Goal: Task Accomplishment & Management: Use online tool/utility

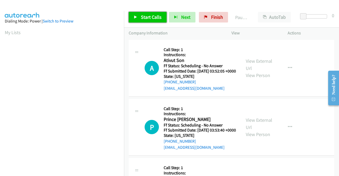
click at [155, 21] on link "Start Calls" at bounding box center [148, 17] width 38 height 11
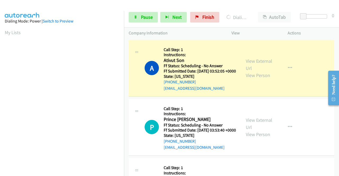
click at [0, 107] on aside "Dialing Mode: Power | Switch to Preview My Lists" at bounding box center [62, 157] width 124 height 293
click at [256, 63] on link "View External Url" at bounding box center [259, 64] width 26 height 13
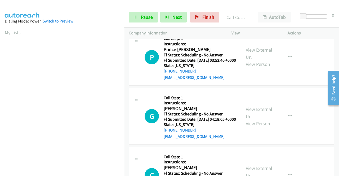
scroll to position [70, 0]
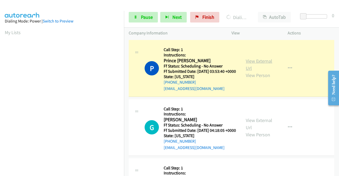
click at [267, 69] on link "View External Url" at bounding box center [259, 64] width 26 height 13
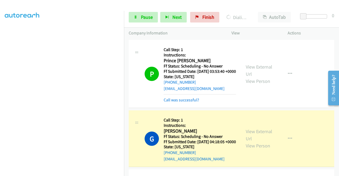
click at [257, 139] on div "View External Url View Person View External Url Email Schedule/Manage Callback …" at bounding box center [271, 138] width 61 height 47
click at [254, 142] on link "View External Url" at bounding box center [259, 134] width 26 height 13
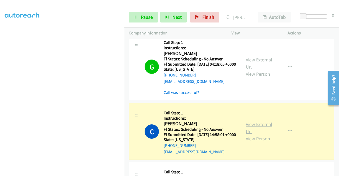
click at [249, 134] on link "View External Url" at bounding box center [259, 127] width 26 height 13
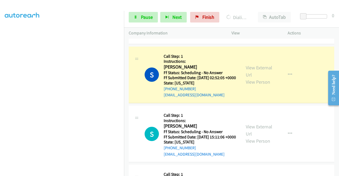
scroll to position [278, 0]
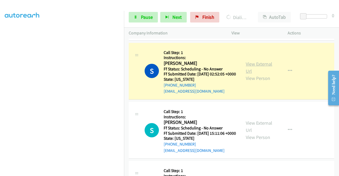
click at [246, 74] on link "View External Url" at bounding box center [259, 67] width 26 height 13
click at [150, 15] on span "Pause" at bounding box center [147, 17] width 12 height 6
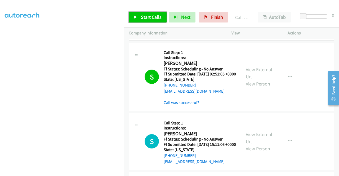
click at [146, 16] on span "Start Calls" at bounding box center [151, 17] width 21 height 6
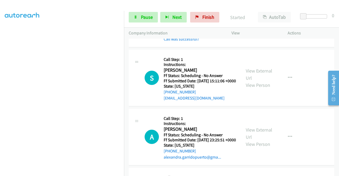
scroll to position [349, 0]
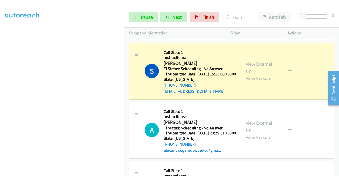
click at [0, 101] on aside "Dialing Mode: Power | Switch to Preview My Lists" at bounding box center [62, 40] width 124 height 293
click at [255, 74] on link "View External Url" at bounding box center [259, 67] width 26 height 13
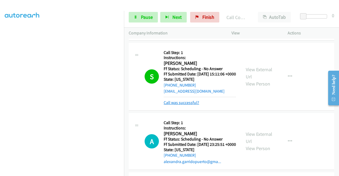
click at [180, 105] on link "Call was successful?" at bounding box center [181, 102] width 35 height 5
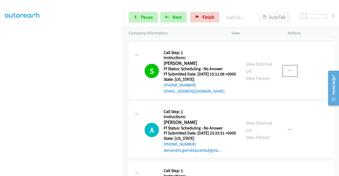
click at [289, 76] on button "button" at bounding box center [290, 71] width 14 height 11
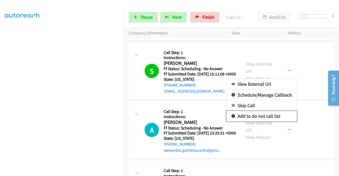
click at [244, 121] on link "Add to do not call list" at bounding box center [261, 116] width 70 height 11
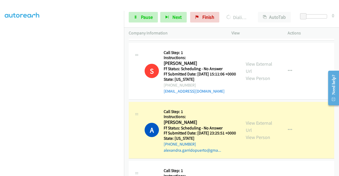
click at [260, 141] on div "View External Url View Person" at bounding box center [260, 129] width 28 height 21
click at [257, 133] on link "View External Url" at bounding box center [259, 126] width 26 height 13
click at [336, 172] on div "+1 415-964-1034 Call failed - Please reload the list and try again The Callbar …" at bounding box center [231, 107] width 215 height 137
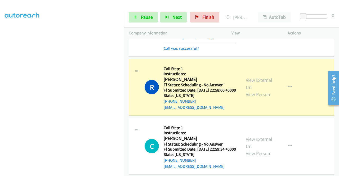
scroll to position [468, 0]
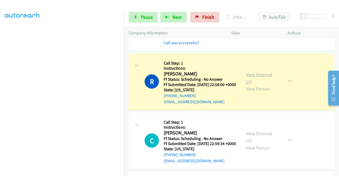
click at [249, 85] on link "View External Url" at bounding box center [259, 77] width 26 height 13
click at [133, 21] on link "Pause" at bounding box center [143, 17] width 29 height 11
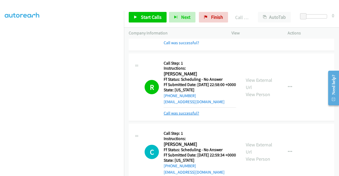
click at [191, 116] on link "Call was successful?" at bounding box center [181, 113] width 35 height 5
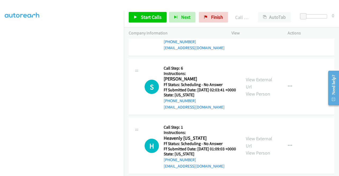
scroll to position [574, 0]
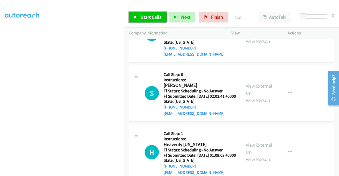
click at [135, 21] on link "Start Calls" at bounding box center [148, 17] width 38 height 11
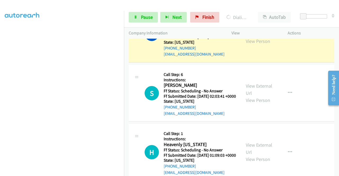
click at [247, 45] on div "View External Url View Person" at bounding box center [260, 33] width 28 height 21
click at [249, 37] on link "View External Url" at bounding box center [259, 30] width 26 height 13
click at [135, 22] on link "Pause" at bounding box center [143, 17] width 29 height 11
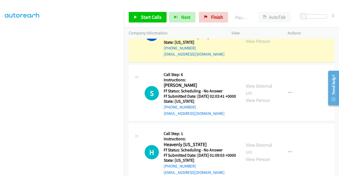
scroll to position [81, 0]
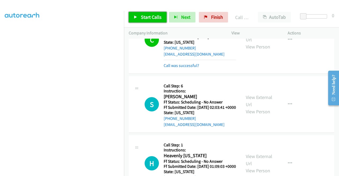
click at [143, 12] on link "Start Calls" at bounding box center [148, 17] width 38 height 11
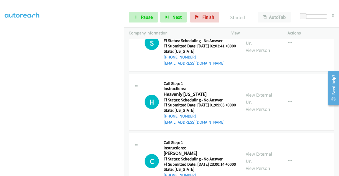
scroll to position [645, 0]
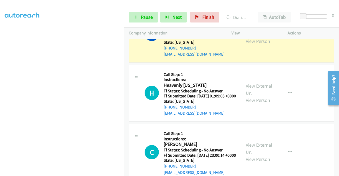
click at [246, 37] on link "View External Url" at bounding box center [259, 30] width 26 height 13
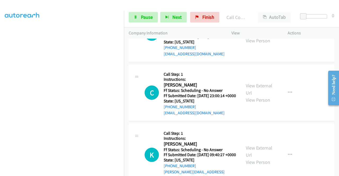
scroll to position [719, 0]
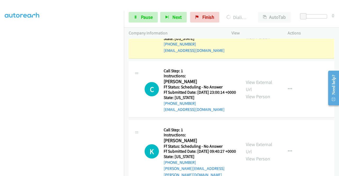
click at [242, 53] on div "View External Url View Person View External Url Email Schedule/Manage Callback …" at bounding box center [271, 30] width 61 height 47
click at [247, 33] on link "View External Url" at bounding box center [259, 26] width 26 height 13
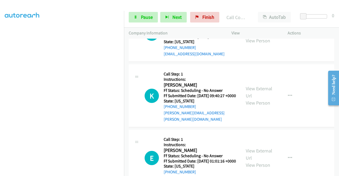
scroll to position [796, 0]
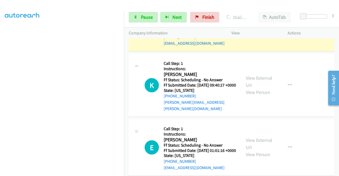
click at [247, 26] on link "View External Url" at bounding box center [259, 19] width 26 height 13
click at [0, 99] on aside "Dialing Mode: Power | Switch to Preview My Lists" at bounding box center [62, 40] width 124 height 293
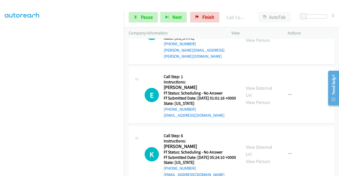
scroll to position [870, 0]
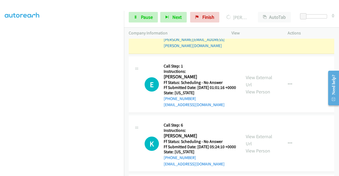
click at [264, 25] on link "View External Url" at bounding box center [259, 18] width 26 height 13
click at [143, 17] on span "Pause" at bounding box center [147, 17] width 12 height 6
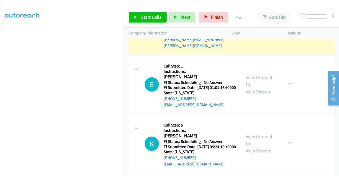
scroll to position [121, 0]
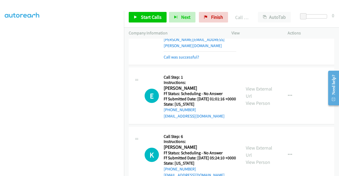
click at [197, 3] on h5 "Call Step: 1" at bounding box center [200, 0] width 73 height 5
click at [147, 20] on span "Start Calls" at bounding box center [151, 17] width 21 height 6
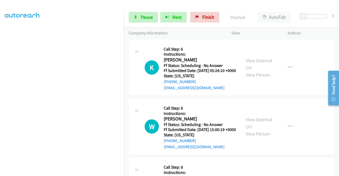
scroll to position [958, 0]
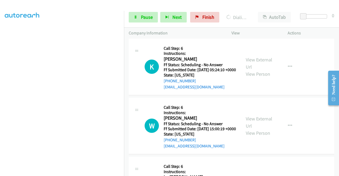
click at [261, 11] on link "View External Url" at bounding box center [259, 4] width 26 height 13
drag, startPoint x: 0, startPoint y: 98, endPoint x: 62, endPoint y: 175, distance: 99.6
click at [0, 98] on aside "Dialing Mode: Power | Switch to Preview My Lists" at bounding box center [62, 40] width 124 height 293
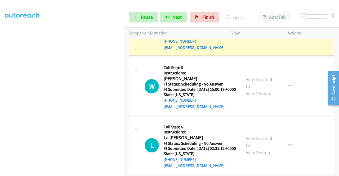
scroll to position [1015, 0]
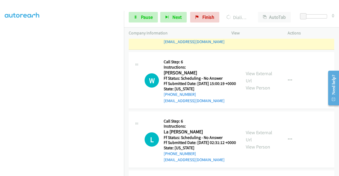
click at [259, 32] on div "View External Url View Person" at bounding box center [260, 21] width 28 height 21
click at [255, 24] on link "View External Url" at bounding box center [259, 17] width 26 height 13
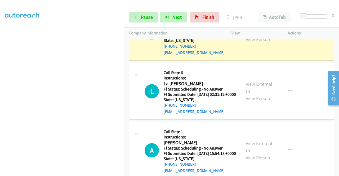
scroll to position [1096, 0]
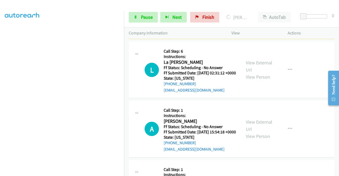
click at [254, 14] on link "View External Url" at bounding box center [259, 7] width 26 height 13
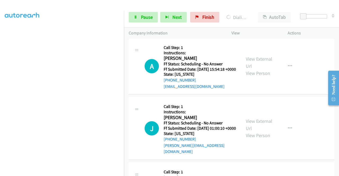
scroll to position [1177, 0]
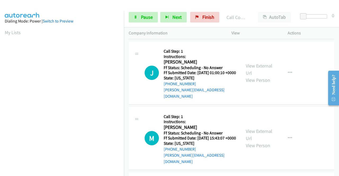
scroll to position [1272, 0]
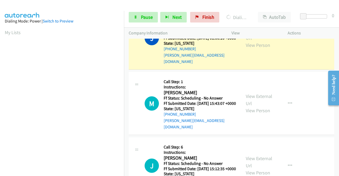
scroll to position [1321, 0]
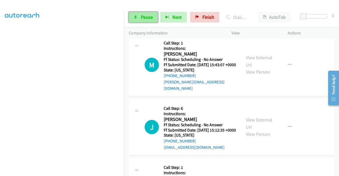
click at [142, 21] on link "Pause" at bounding box center [143, 17] width 29 height 11
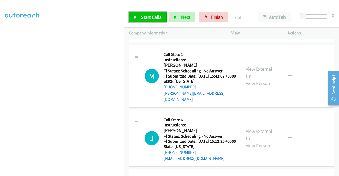
click at [157, 13] on link "Start Calls" at bounding box center [148, 17] width 38 height 11
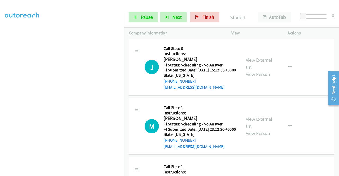
scroll to position [1396, 0]
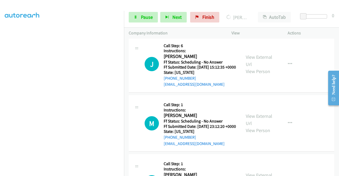
click at [0, 88] on aside "Dialing Mode: Power | Switch to Preview My Lists" at bounding box center [62, 40] width 124 height 293
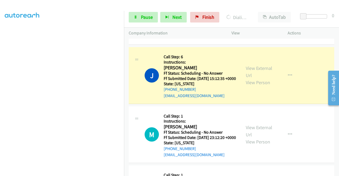
click at [262, 86] on div "View External Url View Person" at bounding box center [260, 75] width 28 height 21
click at [255, 78] on link "View External Url" at bounding box center [259, 71] width 26 height 13
click at [95, 172] on section at bounding box center [62, 50] width 114 height 253
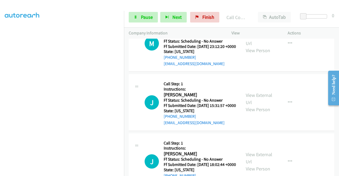
click at [4, 120] on aside "Dialing Mode: Power | Switch to Preview My Lists" at bounding box center [62, 40] width 124 height 293
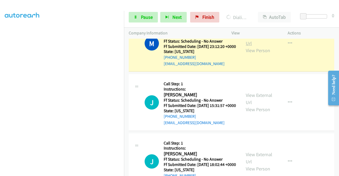
click at [253, 46] on link "View External Url" at bounding box center [259, 39] width 26 height 13
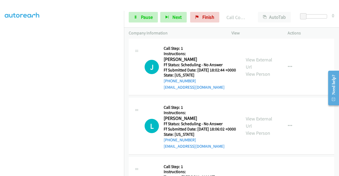
scroll to position [1611, 0]
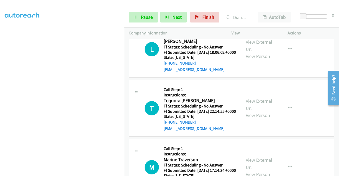
scroll to position [1706, 0]
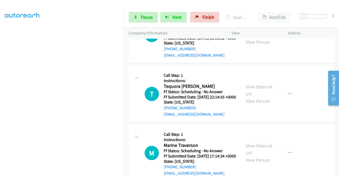
click at [0, 110] on aside "Dialing Mode: Power | Switch to Preview My Lists" at bounding box center [62, 40] width 124 height 293
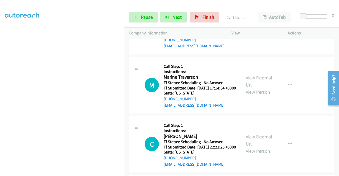
scroll to position [1791, 0]
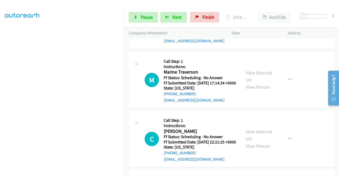
click at [0, 97] on aside "Dialing Mode: Power | Switch to Preview My Lists" at bounding box center [62, 40] width 124 height 293
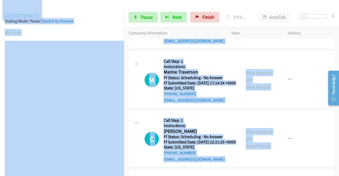
drag, startPoint x: 125, startPoint y: 99, endPoint x: 123, endPoint y: 108, distance: 9.1
click at [123, 25] on main "Start Calls Pause Next Finish Dialing Lynne Vestal AutoTab AutoTab 0 Company In…" at bounding box center [169, 12] width 339 height 25
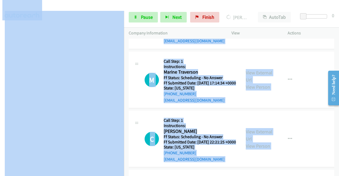
click at [88, 8] on div at bounding box center [167, 10] width 334 height 20
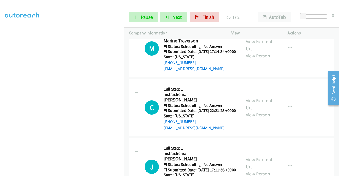
scroll to position [1844, 0]
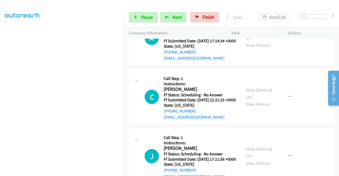
click at [124, 76] on nav "Dialing Mode: Power | Switch to Preview My Lists" at bounding box center [62, 99] width 124 height 176
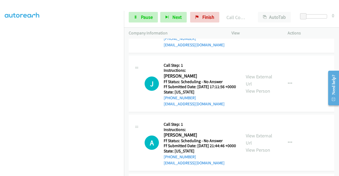
scroll to position [1928, 0]
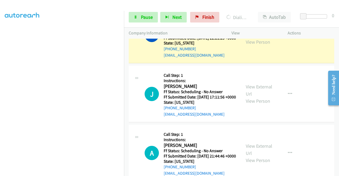
click at [261, 38] on link "View External Url" at bounding box center [259, 31] width 26 height 13
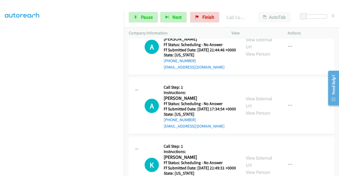
scroll to position [2075, 0]
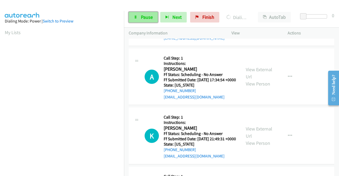
click at [147, 18] on span "Pause" at bounding box center [147, 17] width 12 height 6
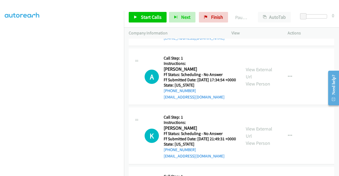
scroll to position [115, 4]
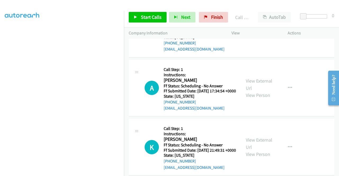
click at [144, 22] on div "Start Calls Pause Next Finish Call Completed AutoTab AutoTab 0" at bounding box center [231, 17] width 215 height 20
click at [147, 19] on span "Start Calls" at bounding box center [151, 17] width 21 height 6
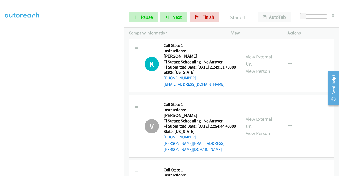
scroll to position [2163, 0]
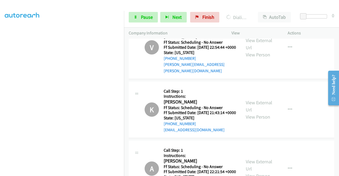
scroll to position [2251, 0]
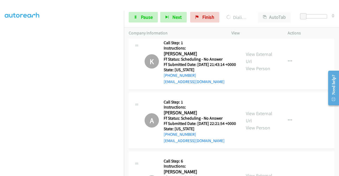
scroll to position [2318, 0]
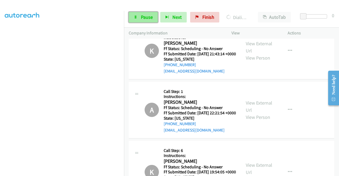
click at [136, 22] on link "Pause" at bounding box center [143, 17] width 29 height 11
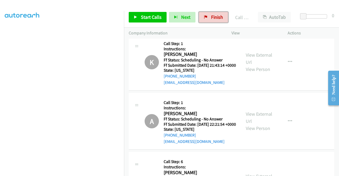
click at [213, 14] on span "Finish" at bounding box center [217, 17] width 12 height 6
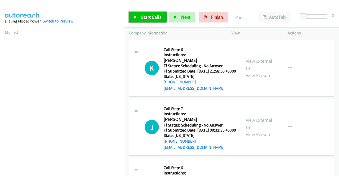
click at [162, 12] on link "Start Calls" at bounding box center [148, 17] width 38 height 11
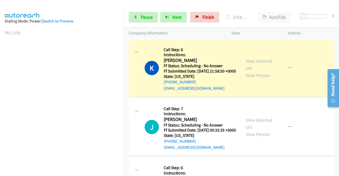
click at [0, 95] on aside "Dialing Mode: Power | Switch to Preview My Lists" at bounding box center [62, 157] width 124 height 293
click at [251, 66] on link "View External Url" at bounding box center [259, 64] width 26 height 13
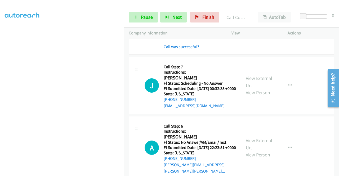
scroll to position [67, 0]
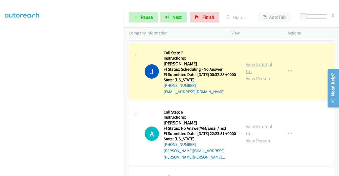
click at [253, 71] on link "View External Url" at bounding box center [259, 67] width 26 height 13
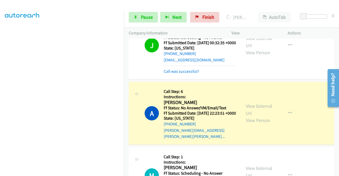
scroll to position [113, 0]
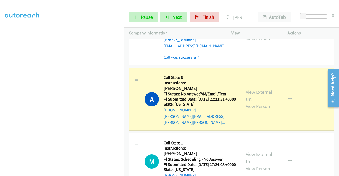
click at [246, 100] on link "View External Url" at bounding box center [259, 95] width 26 height 13
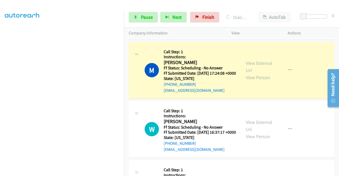
scroll to position [233, 0]
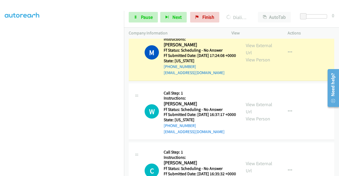
click at [257, 52] on div "View External Url View Person View External Url Email Schedule/Manage Callback …" at bounding box center [271, 52] width 61 height 47
click at [252, 56] on link "View External Url" at bounding box center [259, 48] width 26 height 13
click at [0, 129] on aside "Dialing Mode: Power | Switch to Preview My Lists" at bounding box center [62, 40] width 124 height 293
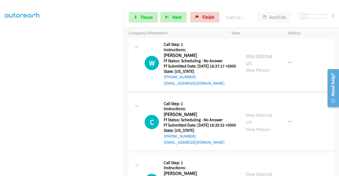
scroll to position [300, 0]
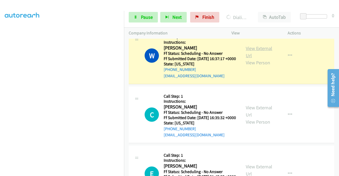
click at [247, 58] on link "View External Url" at bounding box center [259, 51] width 26 height 13
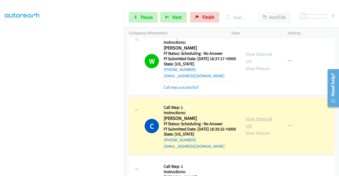
click at [252, 129] on link "View External Url" at bounding box center [259, 122] width 26 height 13
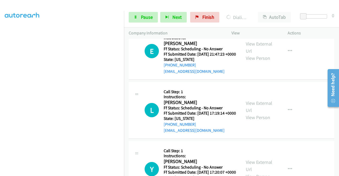
scroll to position [119, 0]
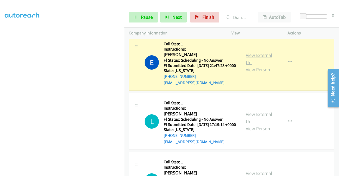
click at [251, 65] on link "View External Url" at bounding box center [259, 58] width 26 height 13
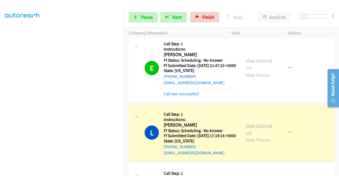
click at [260, 136] on link "View External Url" at bounding box center [259, 129] width 26 height 13
click at [140, 16] on link "Pause" at bounding box center [143, 17] width 29 height 11
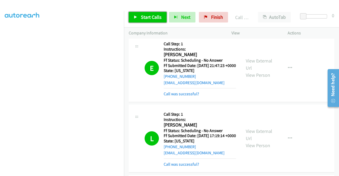
click at [151, 16] on span "Start Calls" at bounding box center [151, 17] width 21 height 6
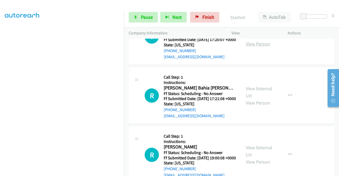
scroll to position [603, 0]
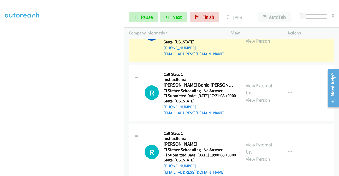
click at [247, 37] on link "View External Url" at bounding box center [259, 30] width 26 height 13
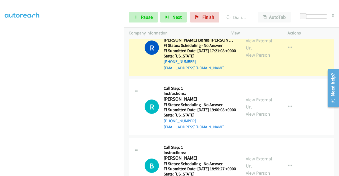
scroll to position [674, 0]
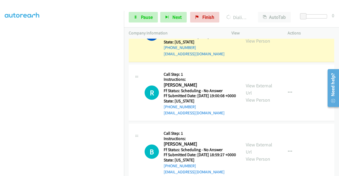
click at [263, 37] on link "View External Url" at bounding box center [259, 30] width 26 height 13
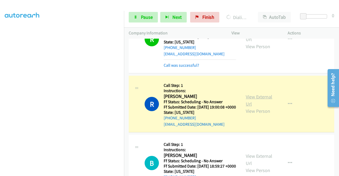
click at [257, 107] on link "View External Url" at bounding box center [259, 100] width 26 height 13
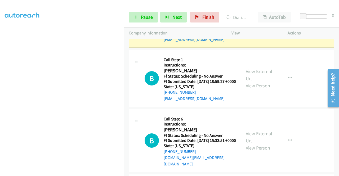
scroll to position [121, 0]
click at [141, 19] on span "Pause" at bounding box center [147, 17] width 12 height 6
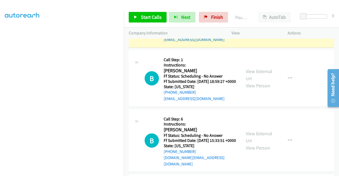
scroll to position [0, 0]
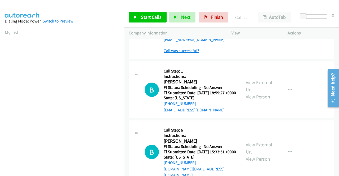
click at [174, 53] on link "Call was successful?" at bounding box center [181, 50] width 35 height 5
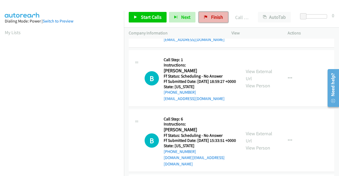
click at [219, 19] on span "Finish" at bounding box center [217, 17] width 12 height 6
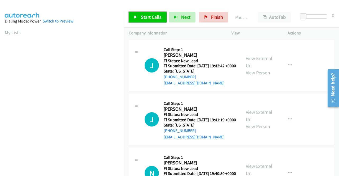
click at [150, 20] on span "Start Calls" at bounding box center [151, 17] width 21 height 6
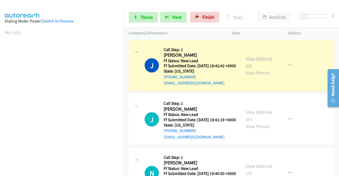
click at [253, 58] on link "View External Url" at bounding box center [259, 61] width 26 height 13
click at [0, 84] on aside "Dialing Mode: Power | Switch to Preview My Lists" at bounding box center [62, 40] width 124 height 293
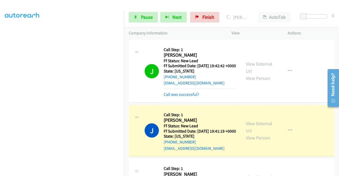
click at [241, 130] on div "View External Url View Person View External Url Email Schedule/Manage Callback …" at bounding box center [271, 131] width 61 height 42
click at [256, 132] on link "View External Url" at bounding box center [259, 126] width 26 height 13
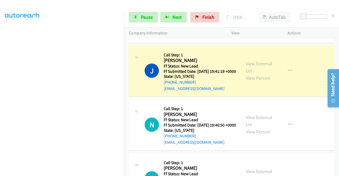
scroll to position [67, 0]
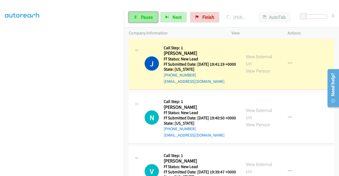
click at [150, 19] on span "Pause" at bounding box center [147, 17] width 12 height 6
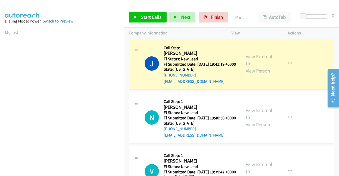
scroll to position [121, 0]
click at [0, 68] on aside "Dialing Mode: Power | Switch to Preview My Lists" at bounding box center [62, 40] width 124 height 293
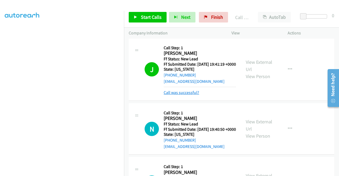
click at [187, 95] on link "Call was successful?" at bounding box center [181, 92] width 35 height 5
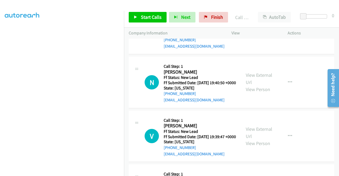
scroll to position [116, 0]
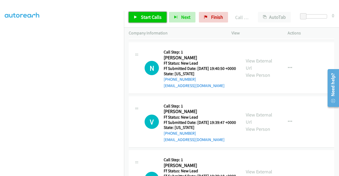
click at [153, 18] on span "Start Calls" at bounding box center [151, 17] width 21 height 6
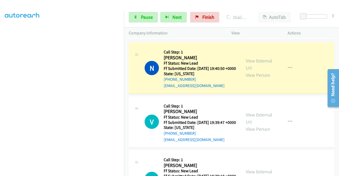
click at [248, 70] on div "View External Url View Person View External Url Email Schedule/Manage Callback …" at bounding box center [271, 68] width 61 height 42
click at [248, 71] on link "View External Url" at bounding box center [259, 64] width 26 height 13
drag, startPoint x: 0, startPoint y: 111, endPoint x: 7, endPoint y: 116, distance: 9.1
click at [0, 111] on aside "Dialing Mode: Power | Switch to Preview My Lists" at bounding box center [62, 41] width 124 height 293
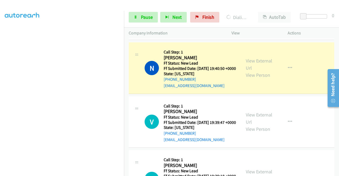
scroll to position [0, 0]
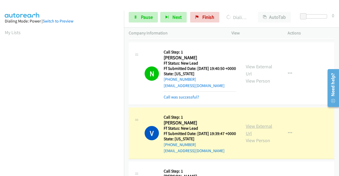
click at [249, 136] on link "View External Url" at bounding box center [259, 129] width 26 height 13
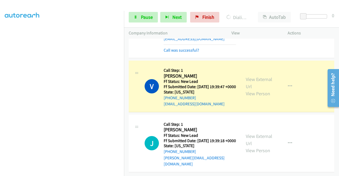
scroll to position [186, 0]
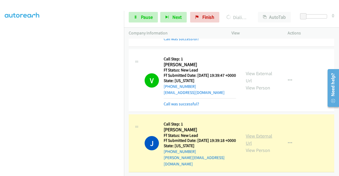
click at [258, 143] on link "View External Url" at bounding box center [259, 139] width 26 height 13
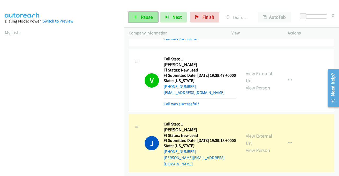
click at [139, 15] on link "Pause" at bounding box center [143, 17] width 29 height 11
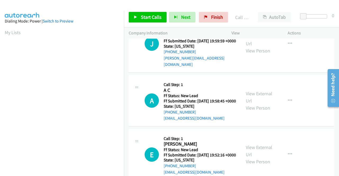
scroll to position [336, 0]
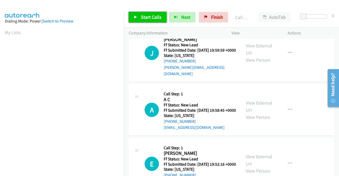
click at [148, 15] on span "Start Calls" at bounding box center [151, 17] width 21 height 6
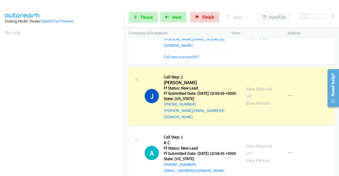
scroll to position [294, 0]
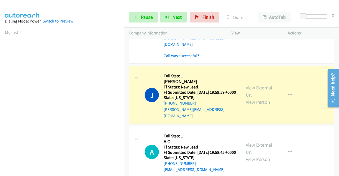
click at [246, 98] on link "View External Url" at bounding box center [259, 91] width 26 height 13
drag, startPoint x: 0, startPoint y: 96, endPoint x: 10, endPoint y: 103, distance: 12.2
click at [0, 96] on aside "Dialing Mode: Power | Switch to Preview My Lists" at bounding box center [62, 40] width 124 height 293
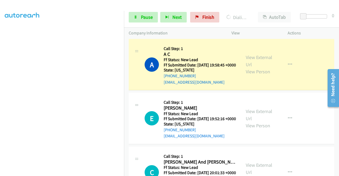
scroll to position [400, 0]
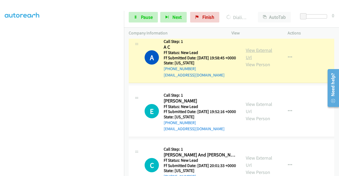
click at [253, 60] on link "View External Url" at bounding box center [259, 53] width 26 height 13
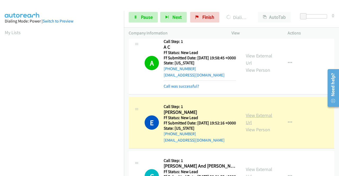
click at [248, 125] on link "View External Url" at bounding box center [259, 118] width 26 height 13
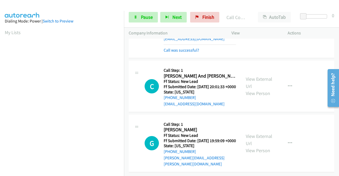
scroll to position [118, 0]
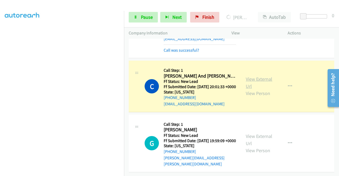
click at [250, 76] on link "View External Url" at bounding box center [259, 82] width 26 height 13
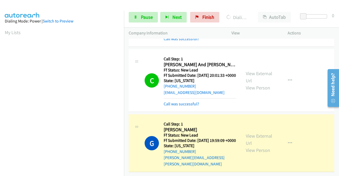
scroll to position [542, 0]
click at [262, 139] on link "View External Url" at bounding box center [259, 139] width 26 height 13
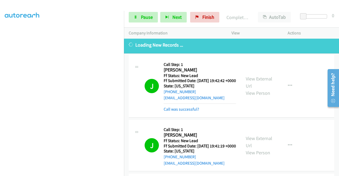
scroll to position [0, 0]
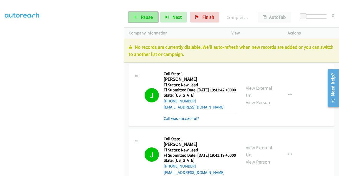
click at [155, 21] on link "Pause" at bounding box center [143, 17] width 29 height 11
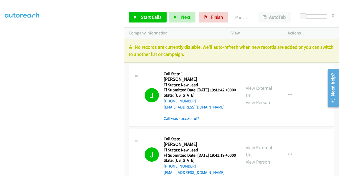
click at [254, 47] on p "No records are currently dialable. We'll auto-refresh when new records are adde…" at bounding box center [231, 50] width 205 height 14
click at [219, 18] on span "Finish" at bounding box center [217, 17] width 12 height 6
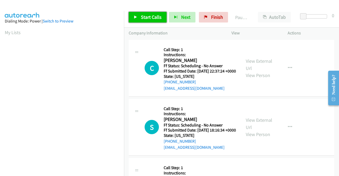
click at [148, 17] on span "Start Calls" at bounding box center [151, 17] width 21 height 6
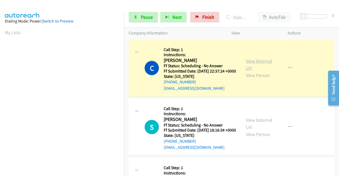
click at [246, 65] on link "View External Url" at bounding box center [259, 64] width 26 height 13
click at [0, 86] on aside "Dialing Mode: Power | Switch to Preview My Lists" at bounding box center [62, 40] width 124 height 293
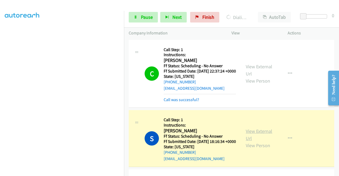
click at [251, 137] on link "View External Url" at bounding box center [259, 134] width 26 height 13
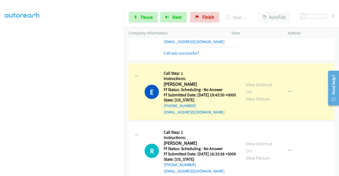
scroll to position [134, 0]
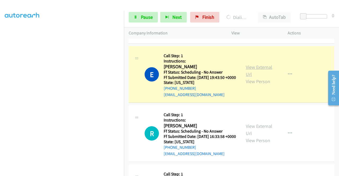
click at [246, 77] on link "View External Url" at bounding box center [259, 70] width 26 height 13
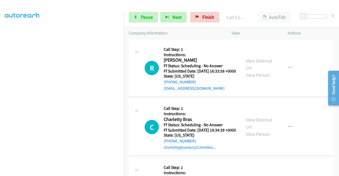
scroll to position [216, 0]
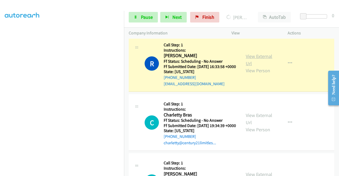
click at [257, 66] on link "View External Url" at bounding box center [259, 59] width 26 height 13
click at [137, 16] on link "Pause" at bounding box center [143, 17] width 29 height 11
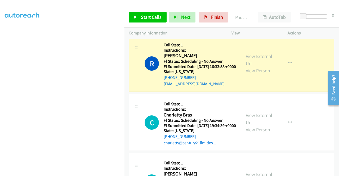
scroll to position [61, 0]
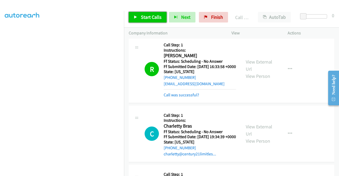
click at [148, 12] on link "Start Calls" at bounding box center [148, 17] width 38 height 11
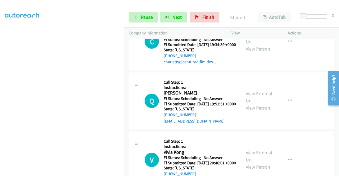
scroll to position [311, 0]
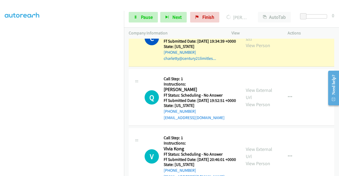
click at [252, 41] on link "View External Url" at bounding box center [259, 34] width 26 height 13
click at [151, 12] on link "Pause" at bounding box center [143, 17] width 29 height 11
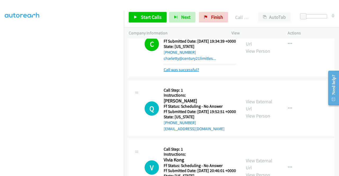
click at [183, 72] on link "Call was successful?" at bounding box center [181, 69] width 35 height 5
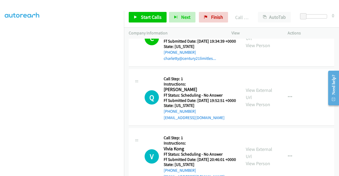
click at [215, 25] on div "Start Calls Pause Next Finish Call Completed AutoTab AutoTab 0" at bounding box center [231, 17] width 215 height 20
click at [215, 21] on link "Finish" at bounding box center [213, 17] width 29 height 11
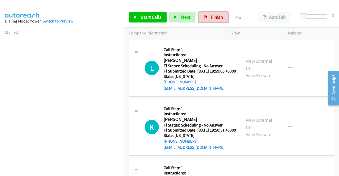
click at [211, 16] on span "Finish" at bounding box center [217, 17] width 12 height 6
